Goal: Transaction & Acquisition: Purchase product/service

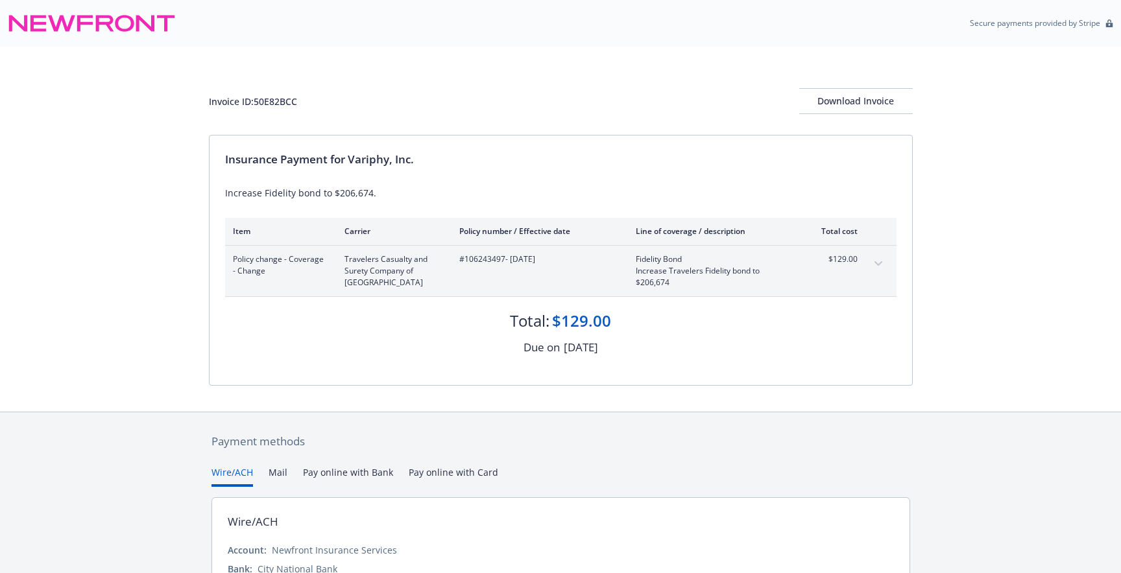
scroll to position [106, 0]
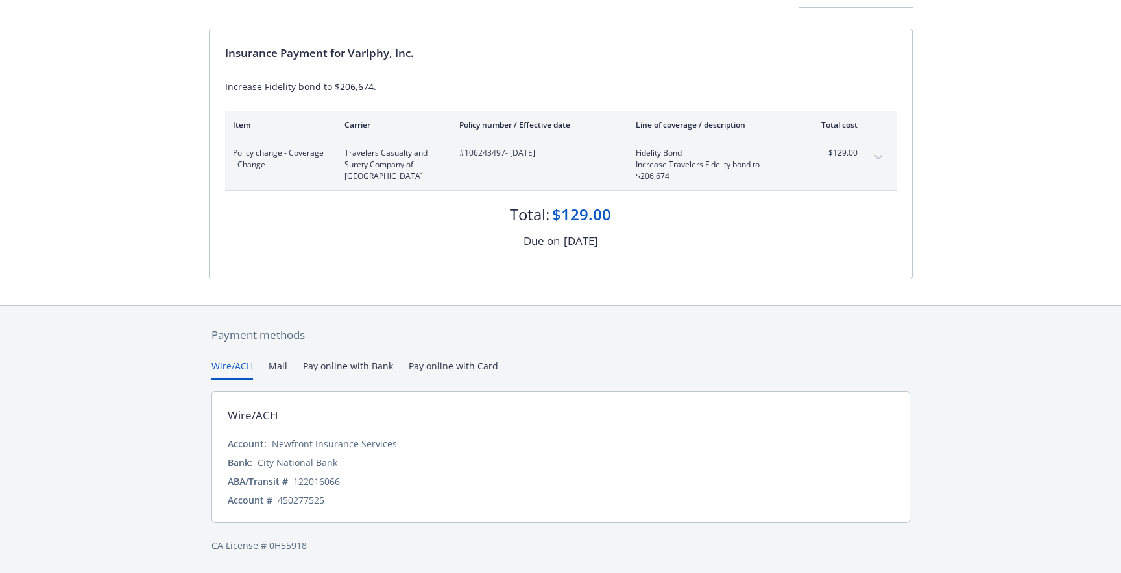
click at [352, 372] on button "Pay online with Bank" at bounding box center [348, 369] width 90 height 21
click at [224, 335] on div "Payment methods Wire/ACH Mail Pay online with Bank Pay online with Card Wire/AC…" at bounding box center [561, 440] width 704 height 268
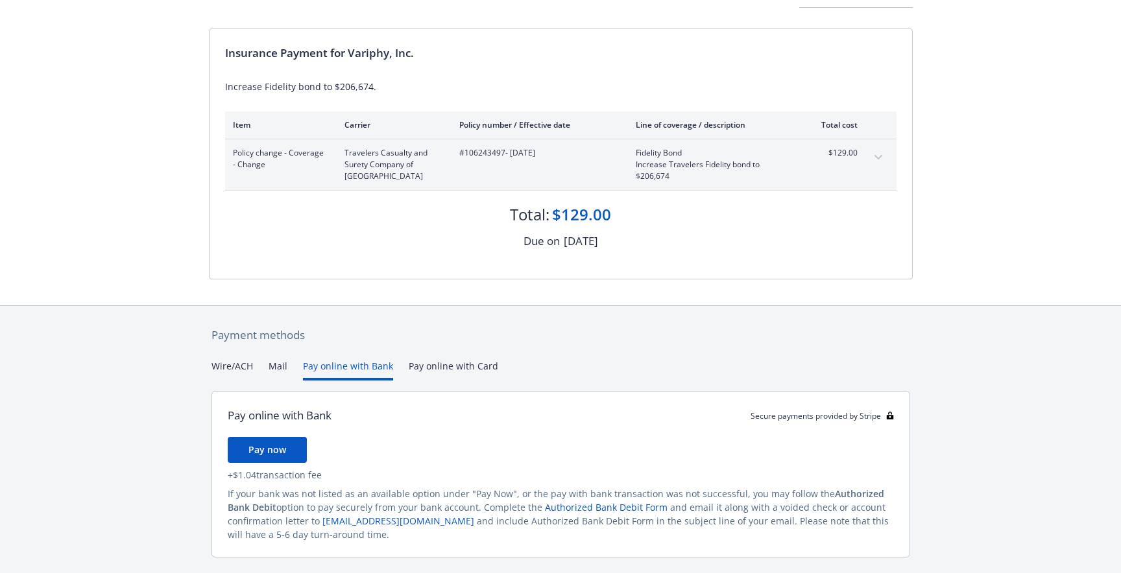
click at [354, 368] on button "Pay online with Bank" at bounding box center [348, 369] width 90 height 21
click at [285, 365] on div "Wire/ACH Mail Pay online with Bank Pay online with Card" at bounding box center [560, 369] width 699 height 21
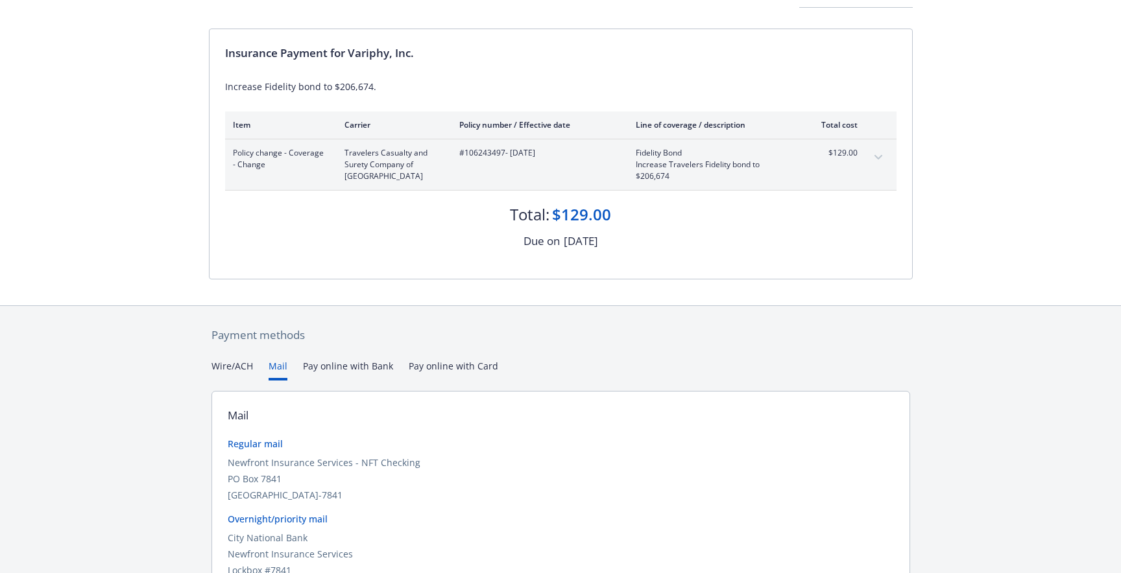
click at [277, 365] on button "Mail" at bounding box center [278, 369] width 19 height 21
click at [231, 265] on div "Secure payments provided by Stripe Invoice ID: 50E82BCC Download Invoice Insura…" at bounding box center [560, 285] width 1121 height 782
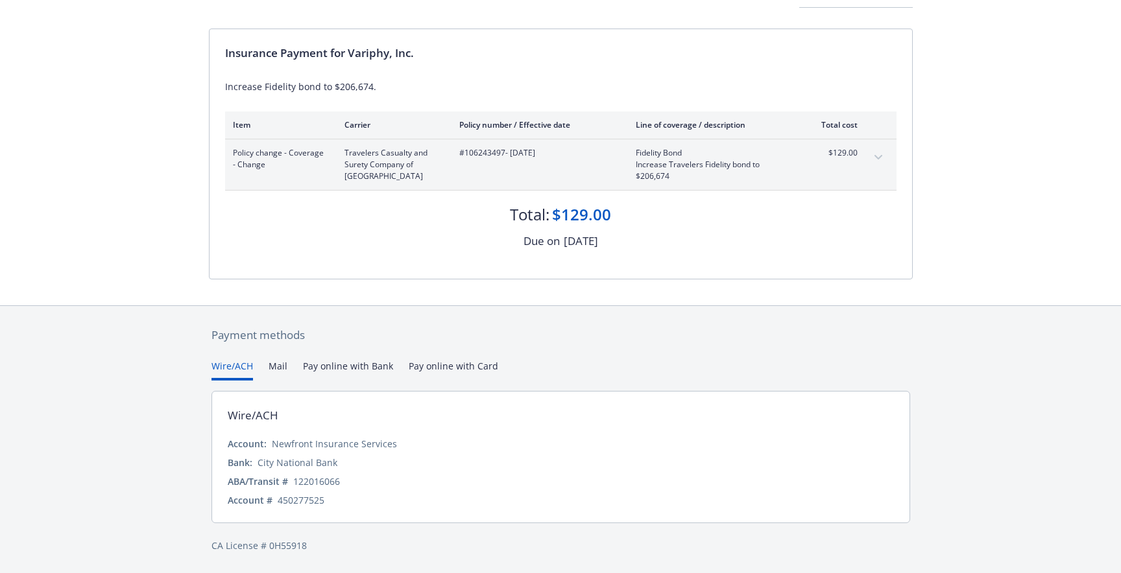
scroll to position [0, 0]
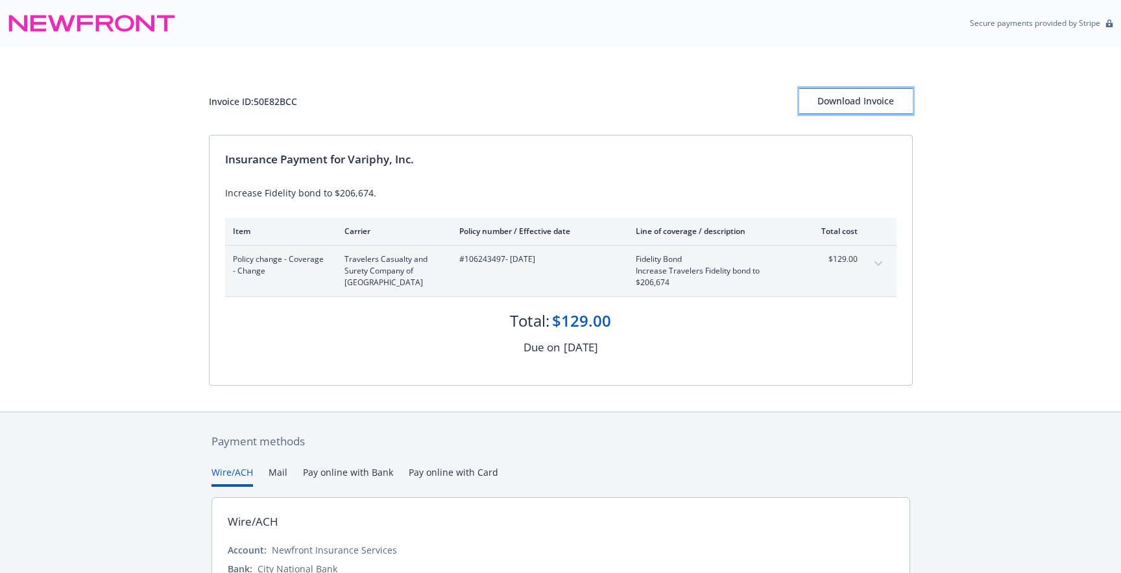
click at [872, 102] on div "Download Invoice" at bounding box center [856, 101] width 114 height 25
